Goal: Transaction & Acquisition: Purchase product/service

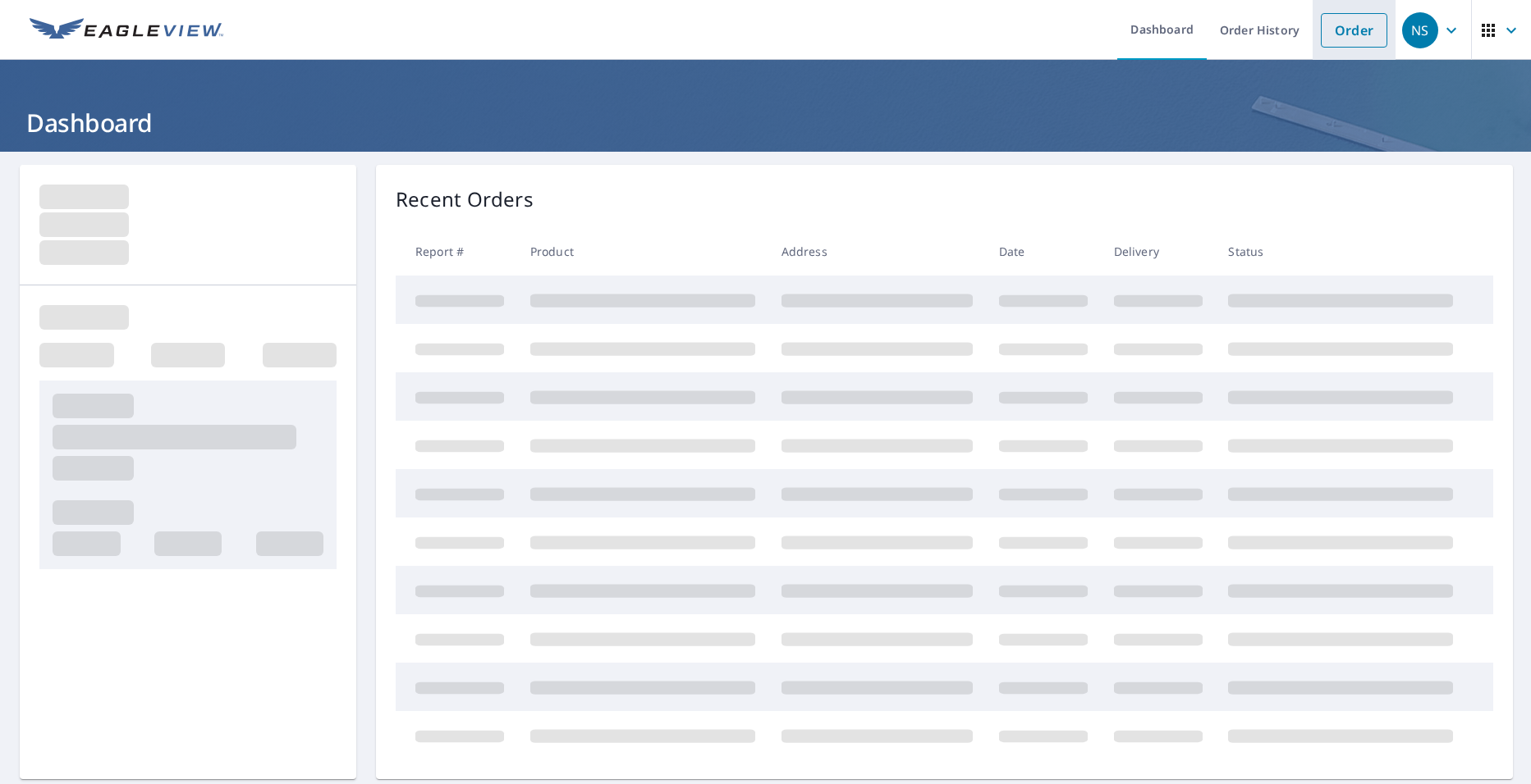
click at [1342, 27] on link "Order" at bounding box center [1353, 29] width 67 height 34
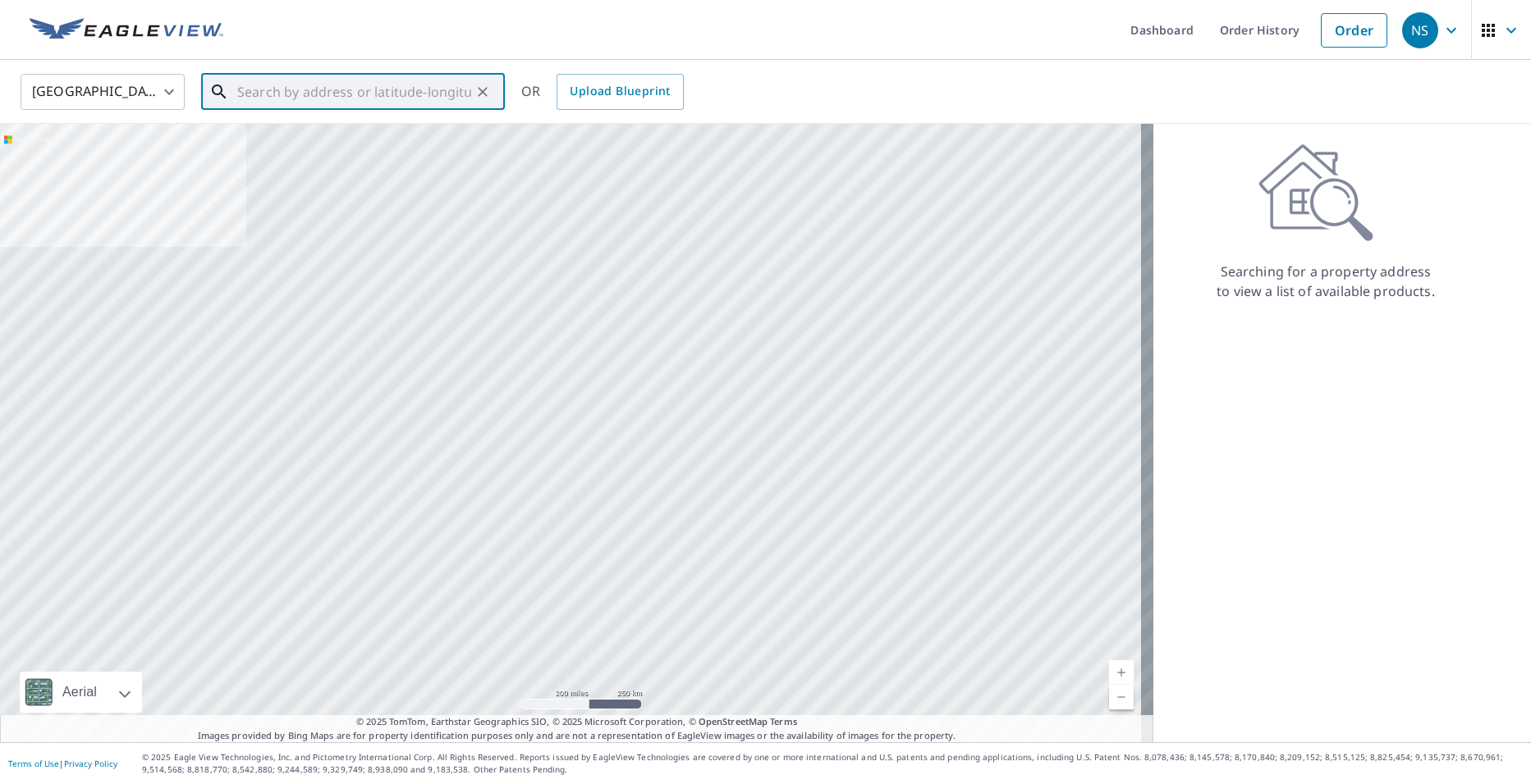
click at [351, 87] on input "text" at bounding box center [354, 91] width 234 height 46
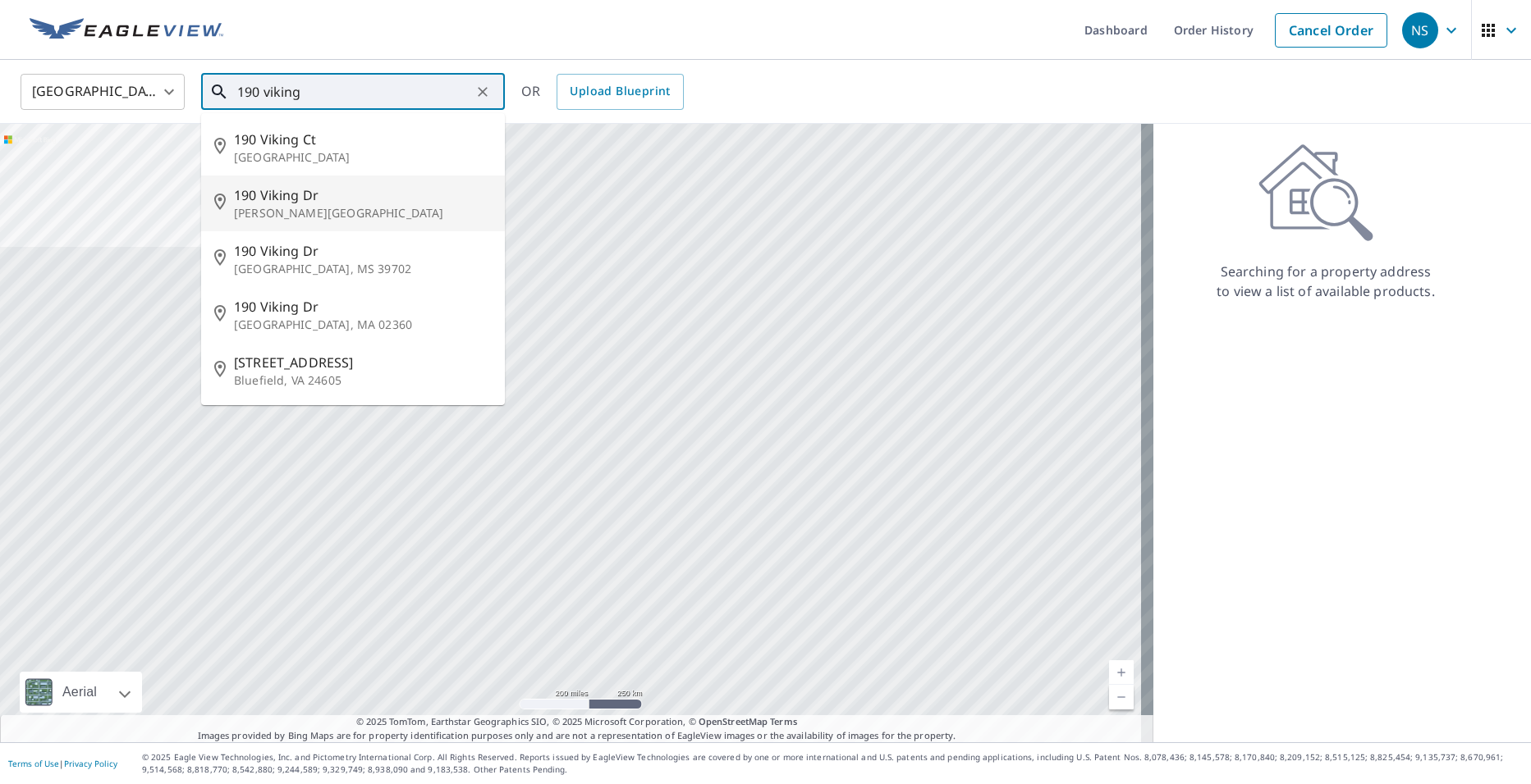
click at [284, 202] on span "190 Viking Dr" at bounding box center [362, 195] width 258 height 20
type input "[STREET_ADDRESS][PERSON_NAME]"
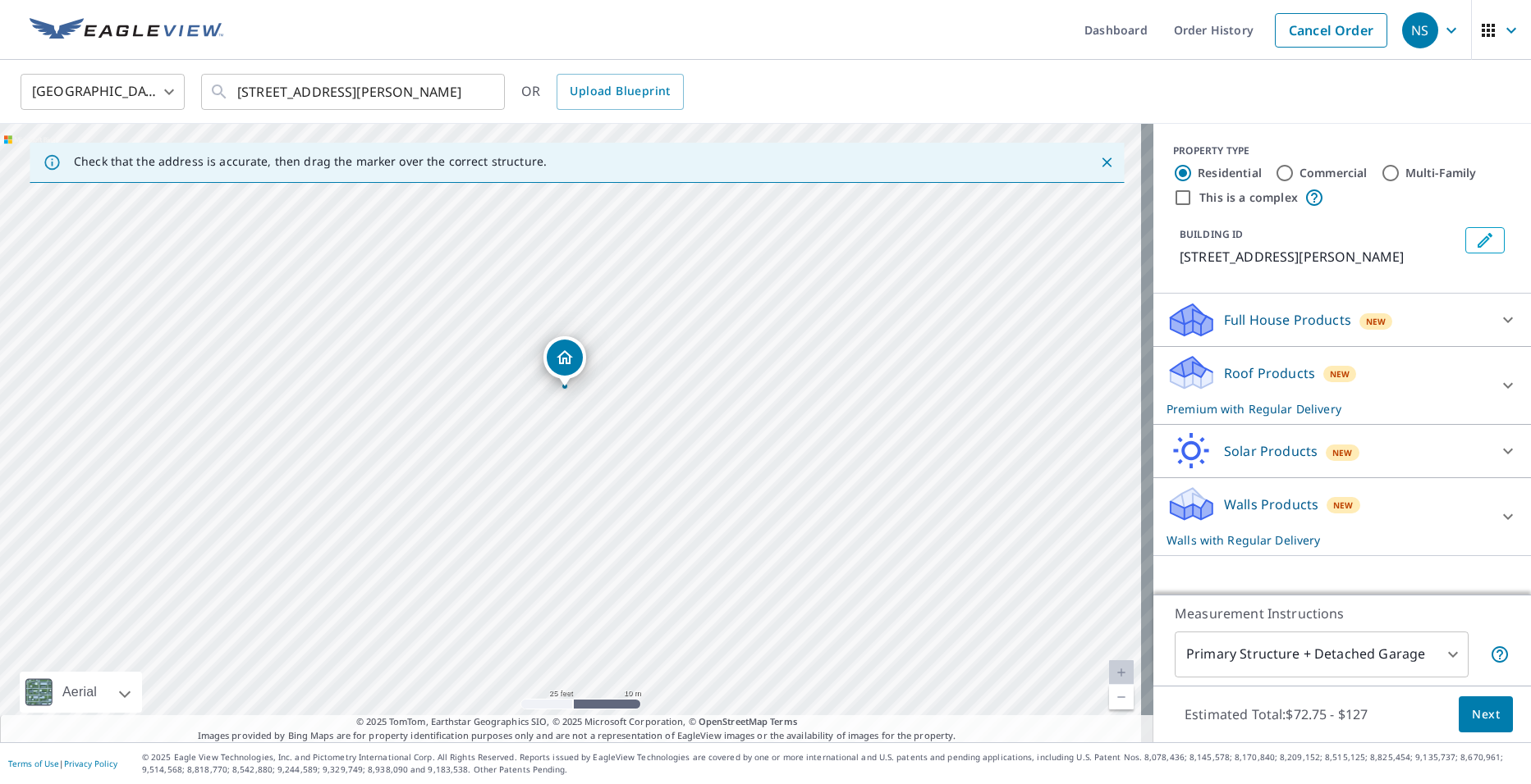
click at [1498, 512] on icon at bounding box center [1507, 517] width 20 height 20
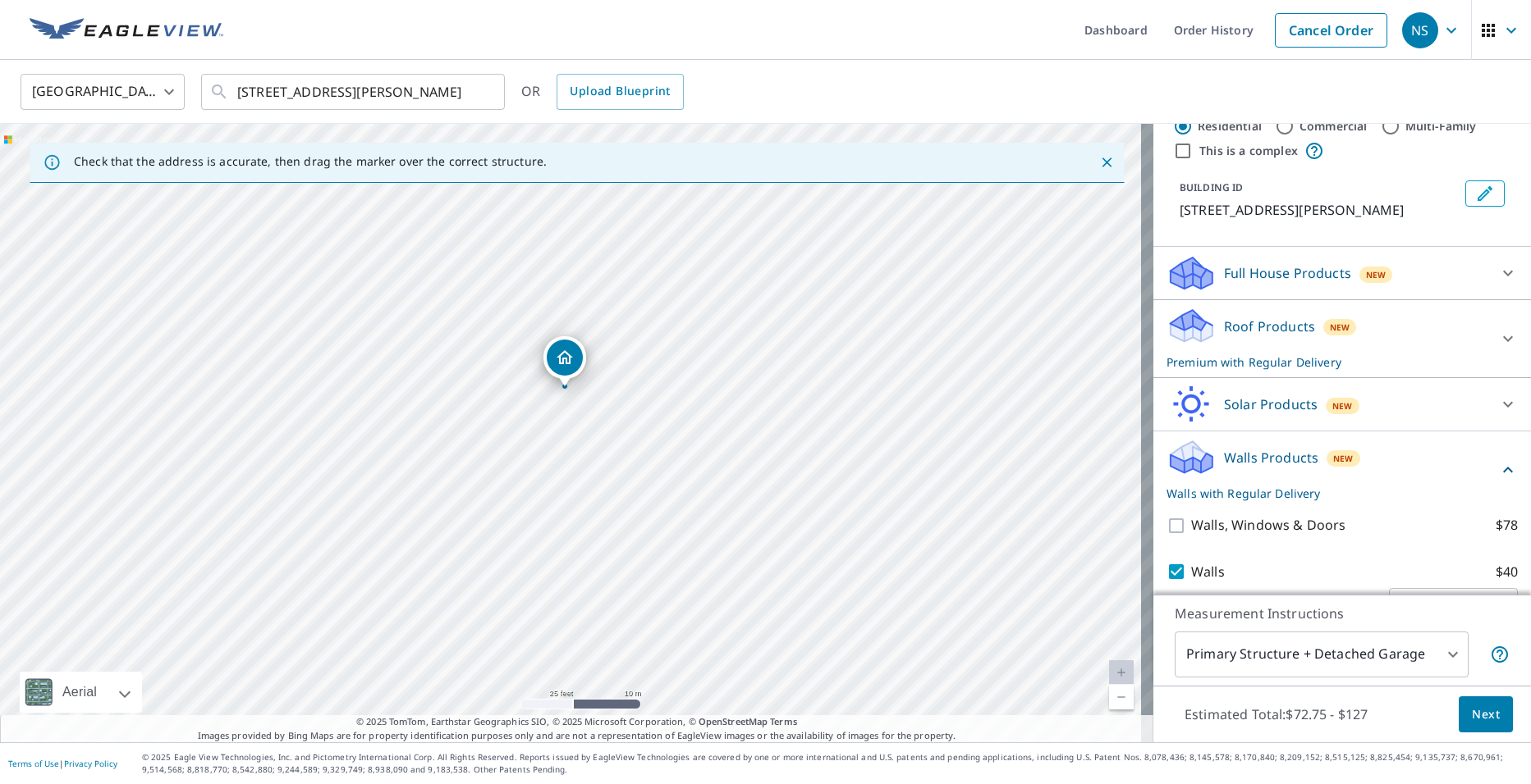
scroll to position [90, 0]
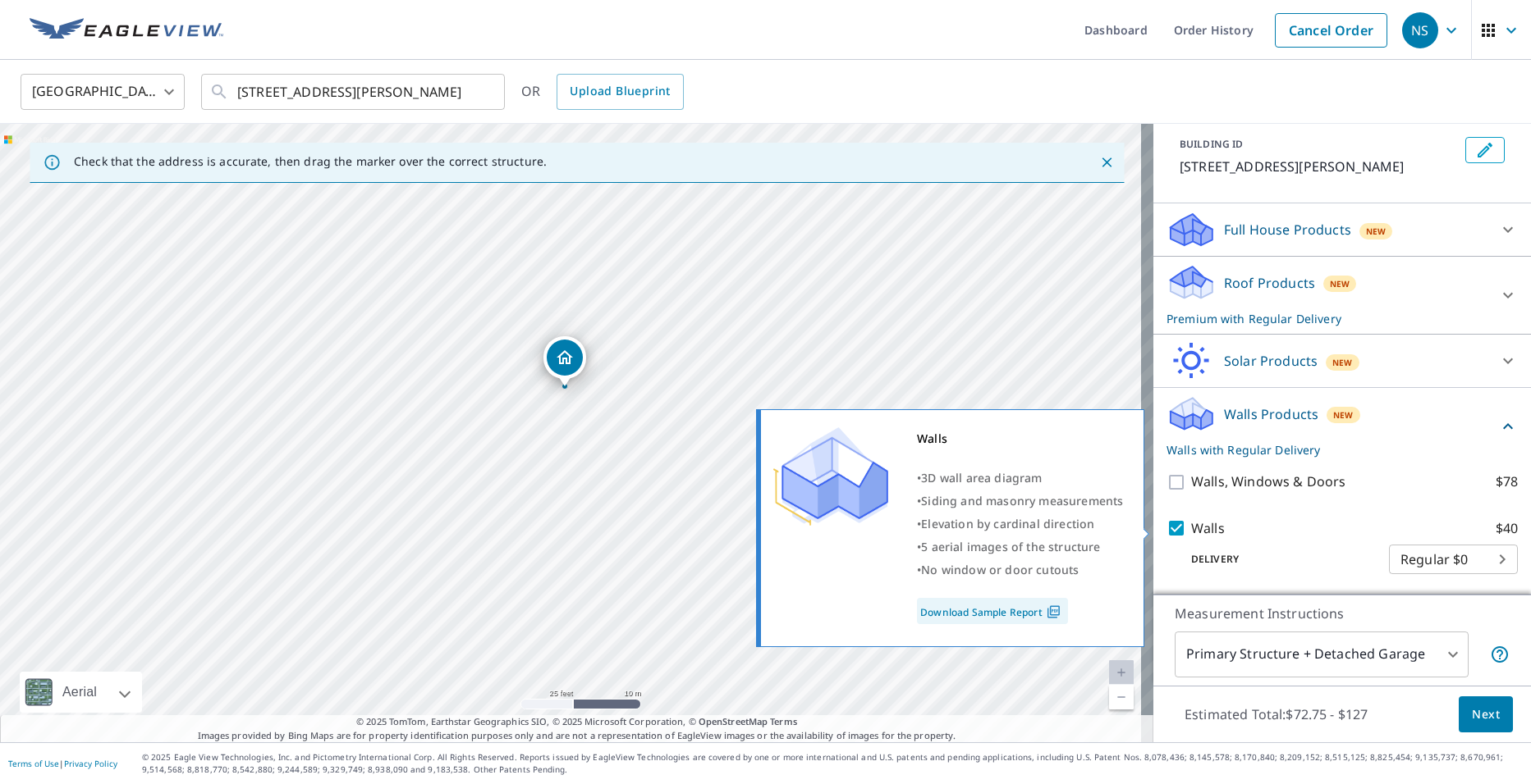
click at [1166, 524] on input "Walls $40" at bounding box center [1178, 528] width 25 height 20
checkbox input "false"
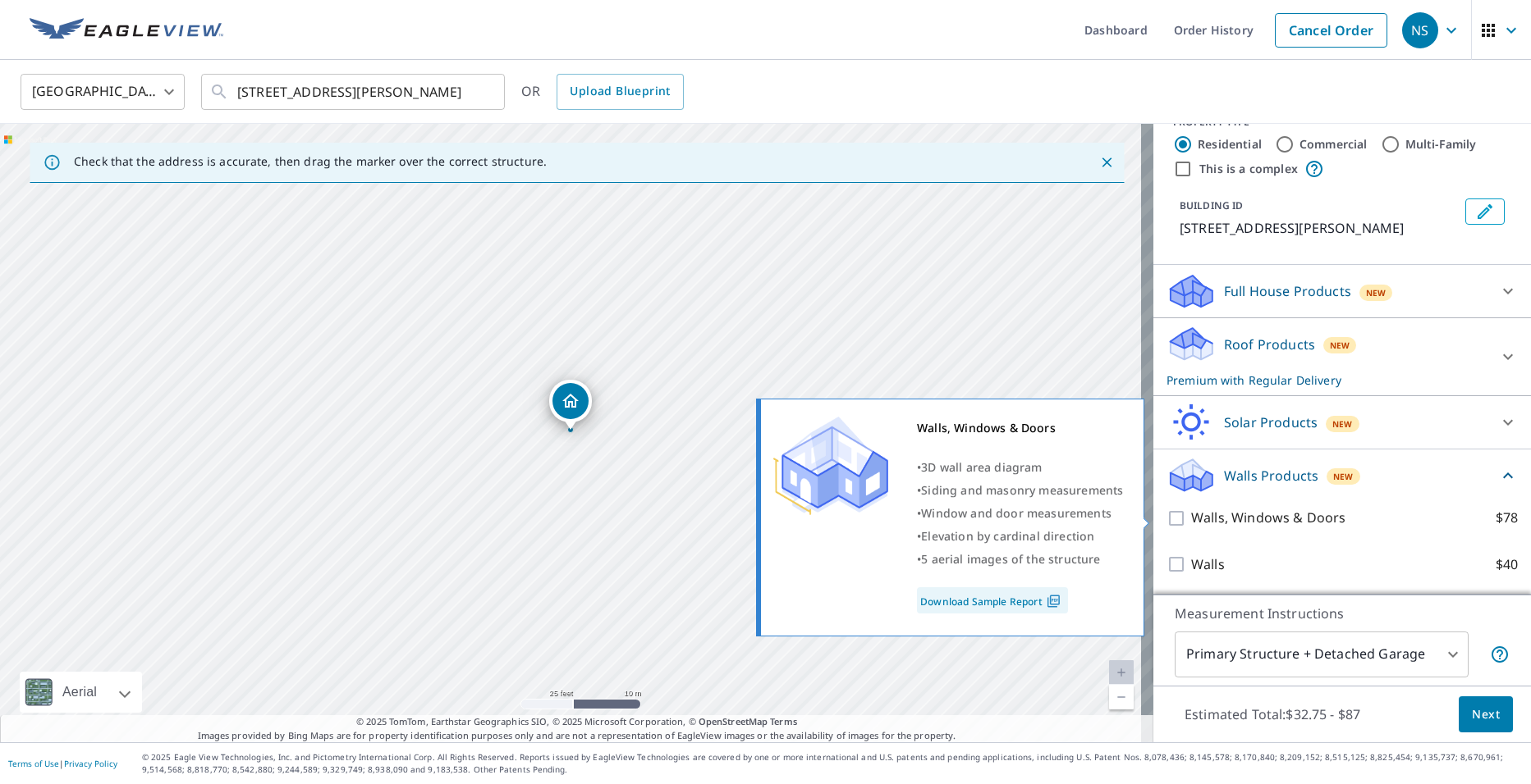
scroll to position [28, 0]
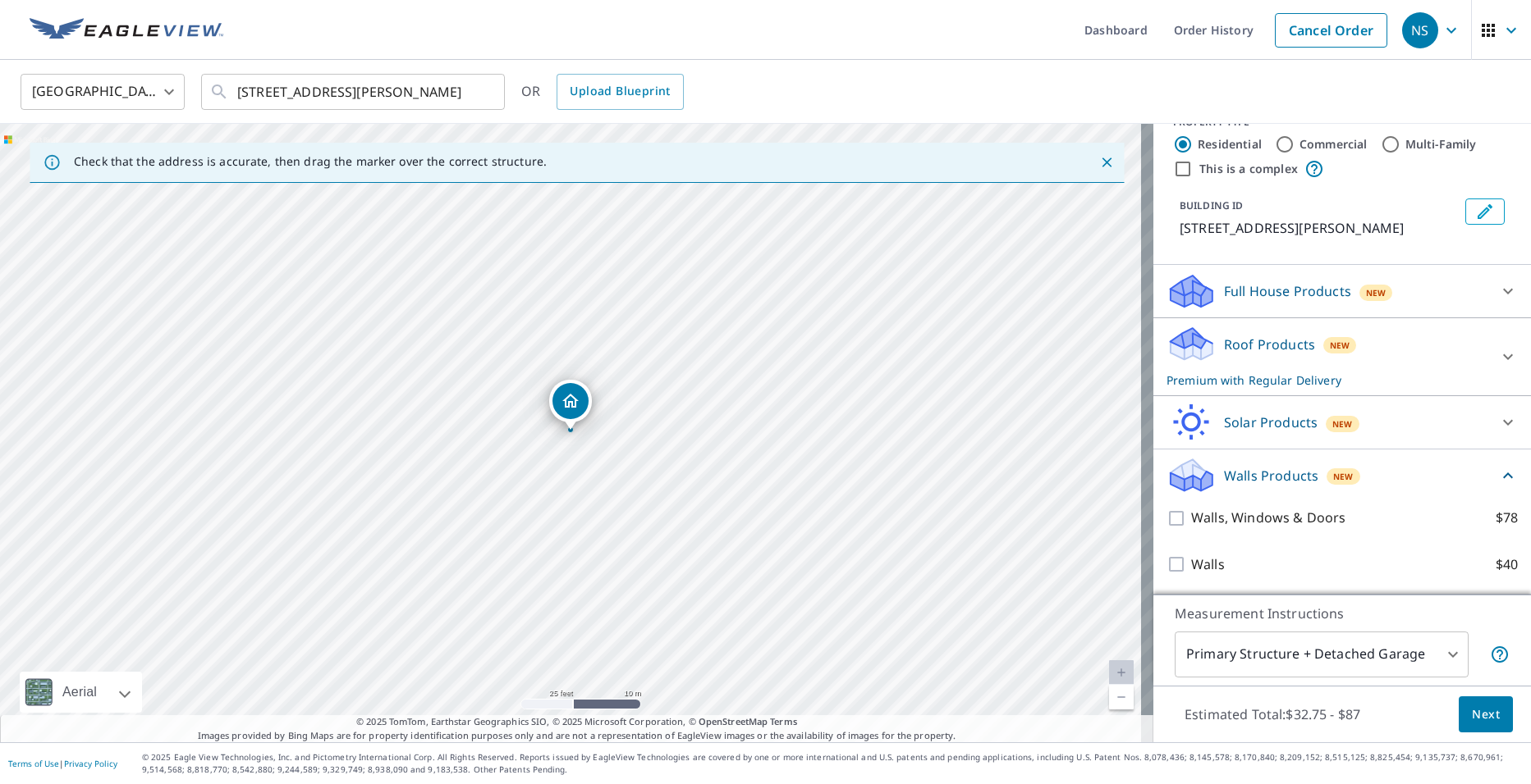
click at [1475, 706] on span "Next" at bounding box center [1485, 714] width 27 height 21
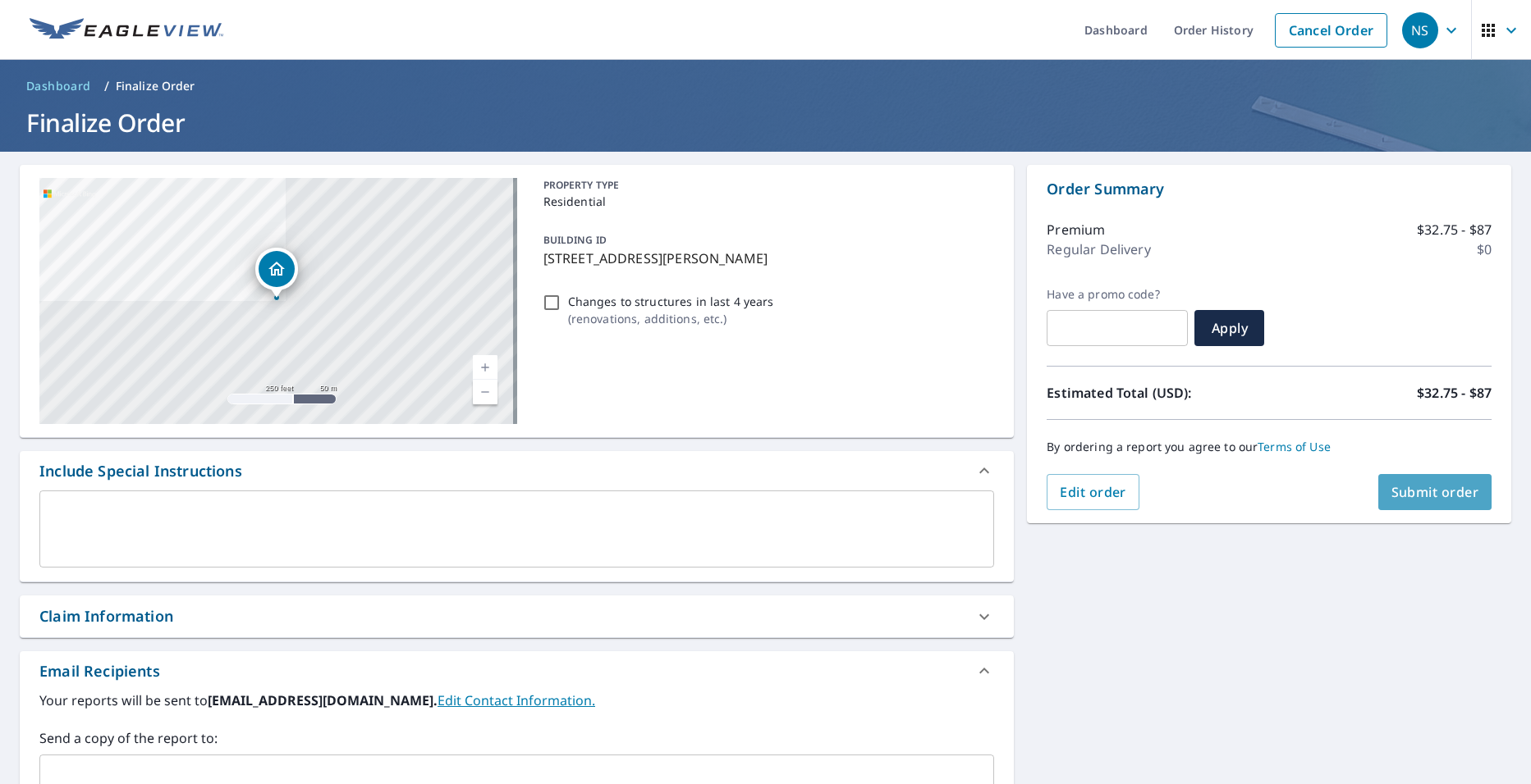
click at [1428, 488] on span "Submit order" at bounding box center [1434, 493] width 87 height 18
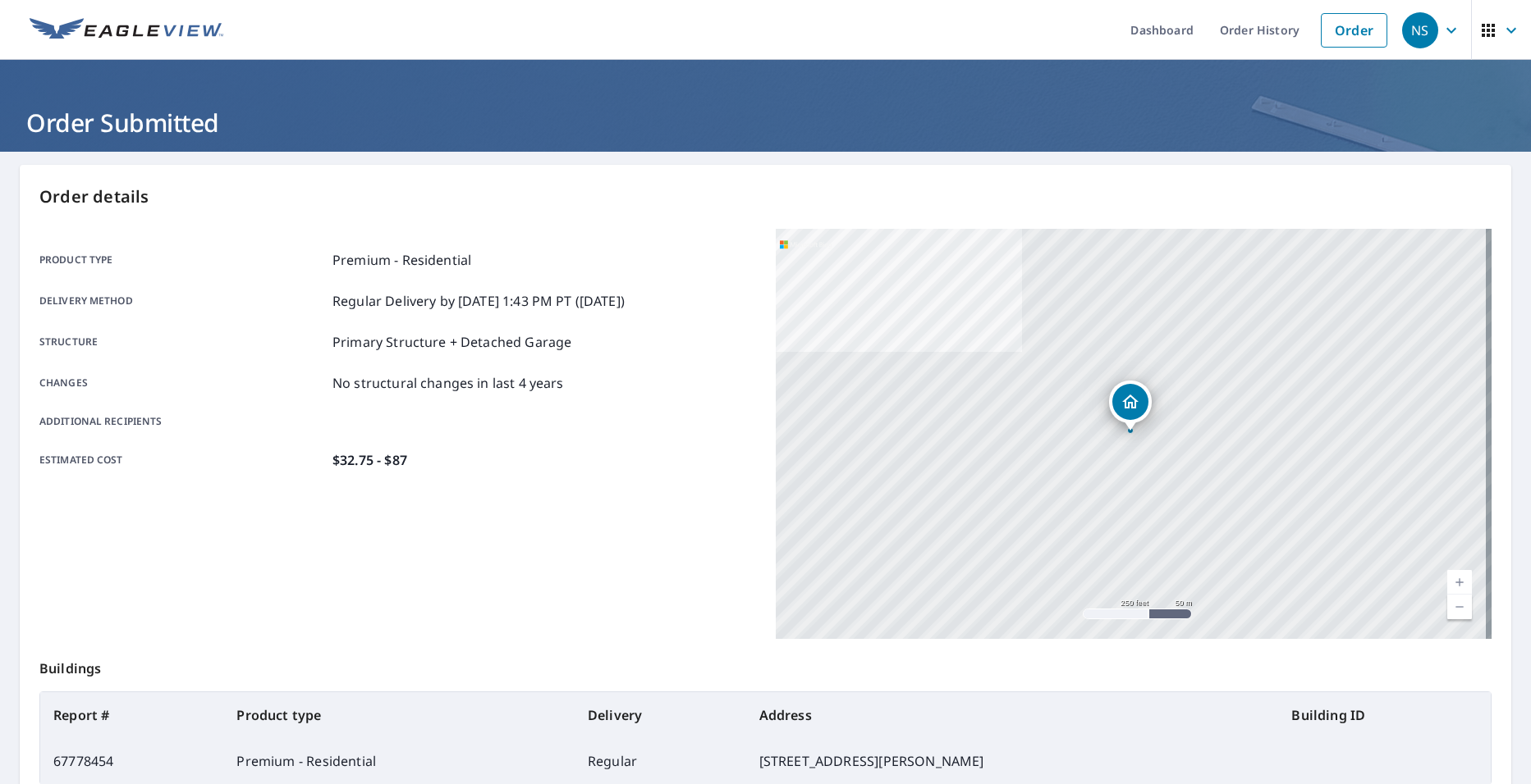
click at [1441, 27] on icon "button" at bounding box center [1451, 30] width 20 height 20
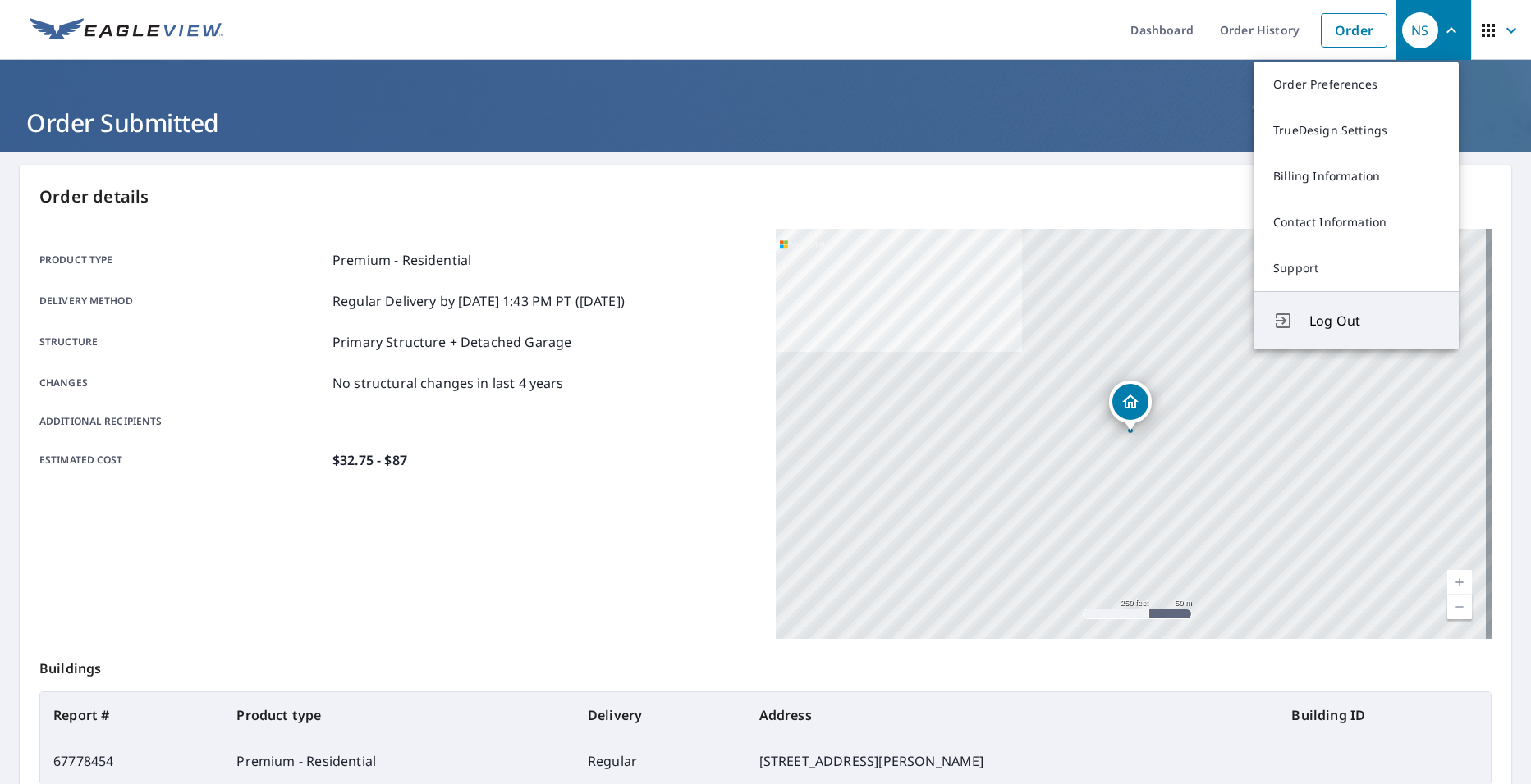
click at [1341, 328] on span "Log Out" at bounding box center [1374, 321] width 130 height 20
